Goal: Find specific page/section: Find specific page/section

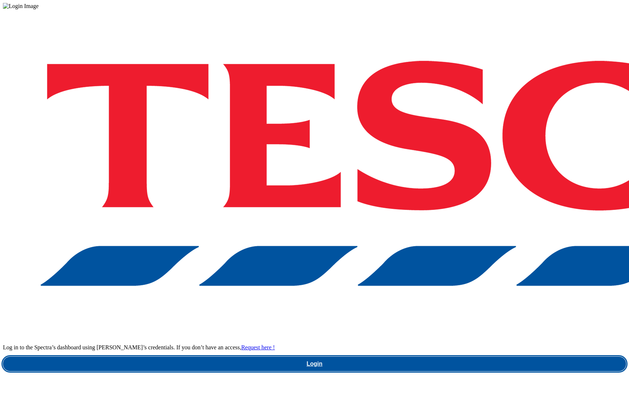
click at [487, 357] on link "Login" at bounding box center [314, 364] width 623 height 15
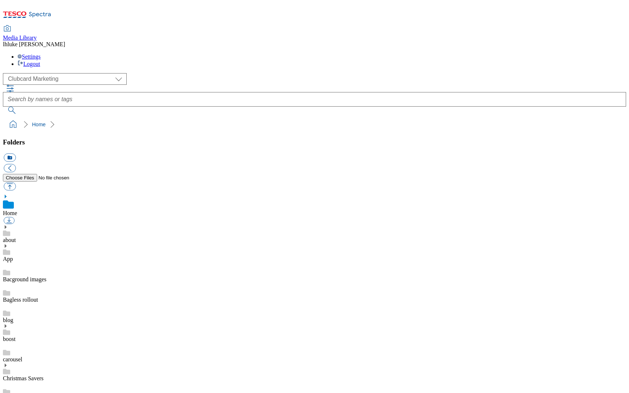
scroll to position [1, 0]
click at [44, 243] on div "App" at bounding box center [314, 252] width 623 height 19
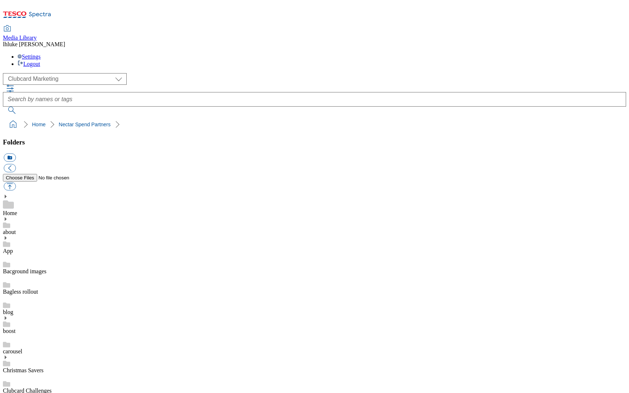
scroll to position [406, 0]
